Goal: Transaction & Acquisition: Purchase product/service

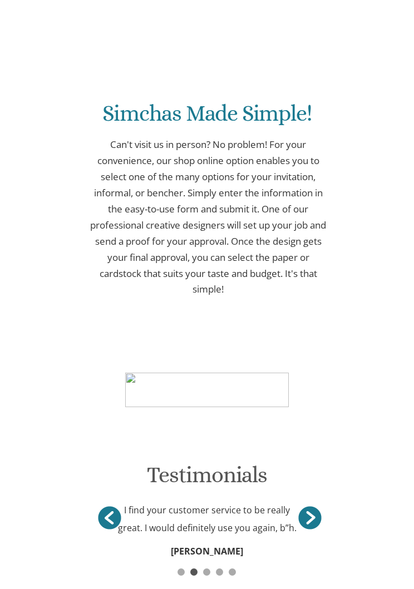
scroll to position [401, 0]
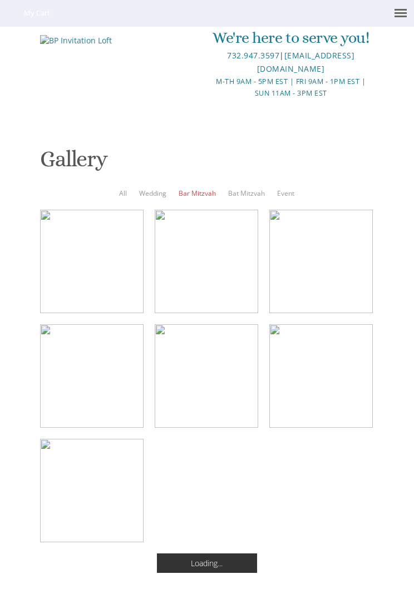
click at [205, 192] on link "Bar Mitzvah" at bounding box center [197, 193] width 37 height 9
click at [201, 194] on link "Bar Mitzvah" at bounding box center [197, 193] width 37 height 9
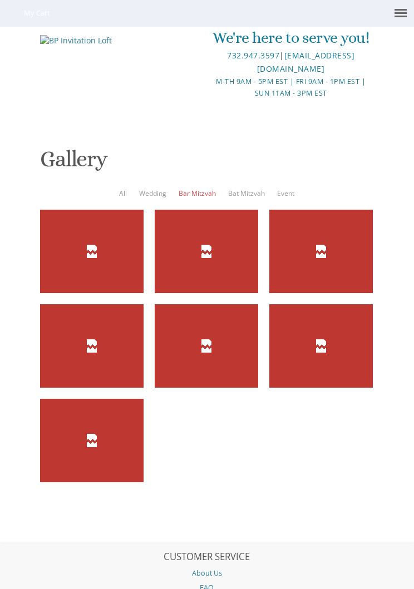
click at [333, 338] on div at bounding box center [321, 345] width 104 height 83
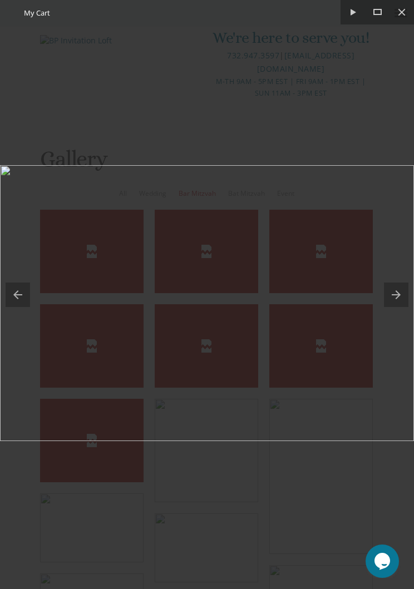
scroll to position [43, 0]
click at [410, 18] on button at bounding box center [402, 12] width 24 height 24
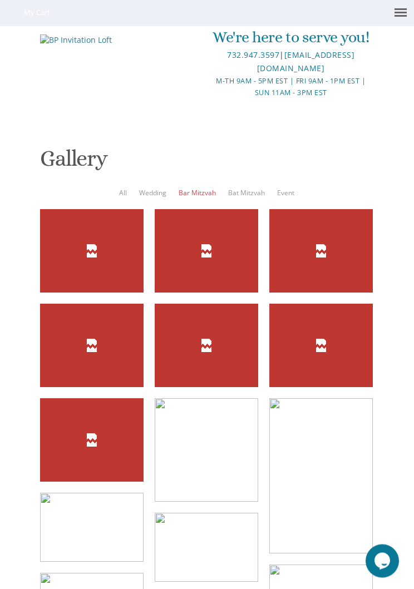
scroll to position [250, 0]
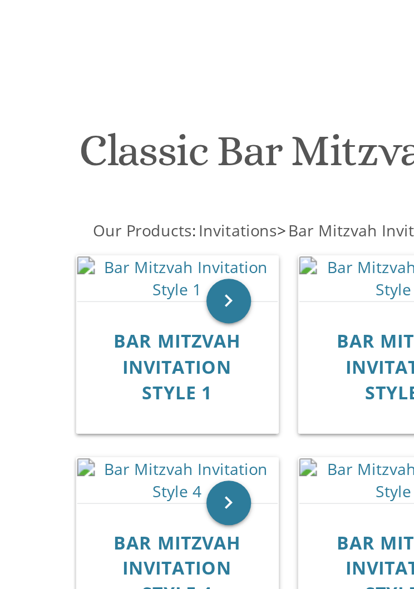
click at [40, 127] on div at bounding box center [207, 132] width 352 height 11
click at [31, 16] on div "We're here to serve you! 732.947.3597 | [EMAIL_ADDRESS][DOMAIN_NAME] M-Th 9am -…" at bounding box center [207, 67] width 352 height 122
click at [19, 17] on div "We're here to serve you! 732.947.3597 | [EMAIL_ADDRESS][DOMAIN_NAME] M-Th 9am -…" at bounding box center [207, 63] width 414 height 127
click at [145, 116] on div "Submit Invitations Weddings Bar Mitzvah [DEMOGRAPHIC_DATA] Wedding Minis Kiddus…" at bounding box center [207, 122] width 335 height 12
